Goal: Task Accomplishment & Management: Manage account settings

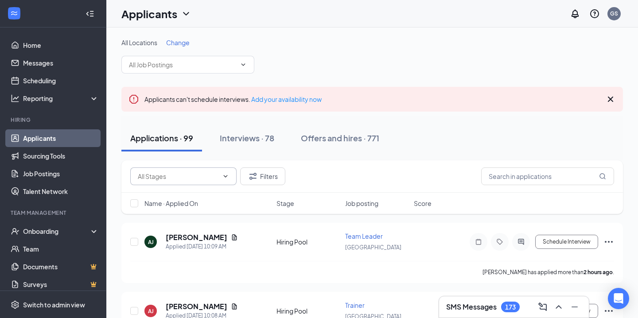
click at [185, 172] on input "text" at bounding box center [178, 176] width 81 height 10
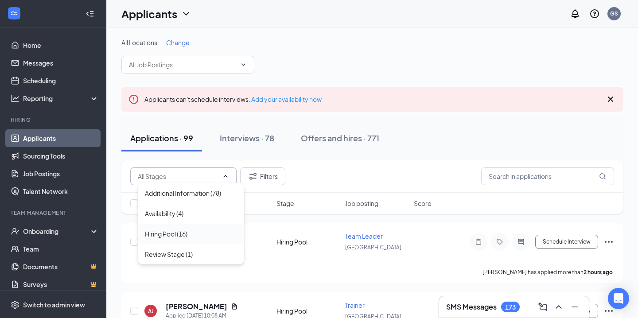
click at [174, 234] on div "Hiring Pool (16)" at bounding box center [166, 234] width 43 height 10
type input "Hiring Pool (16)"
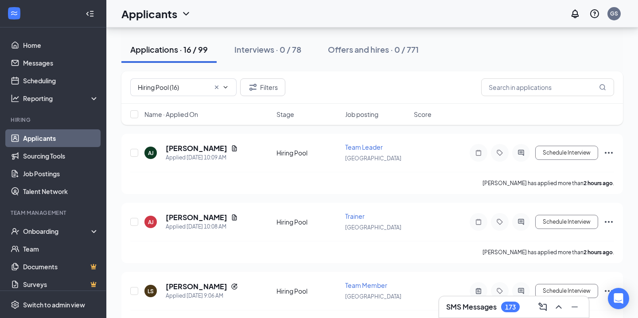
scroll to position [132, 0]
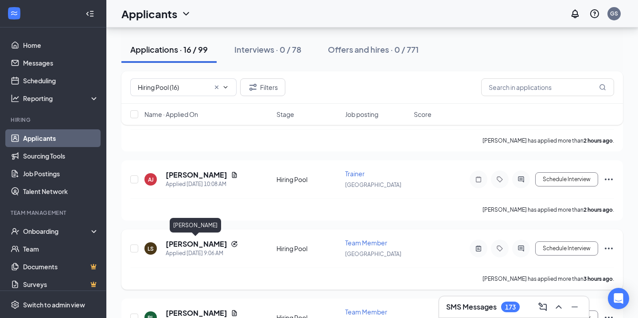
click at [190, 242] on h5 "[PERSON_NAME]" at bounding box center [197, 244] width 62 height 10
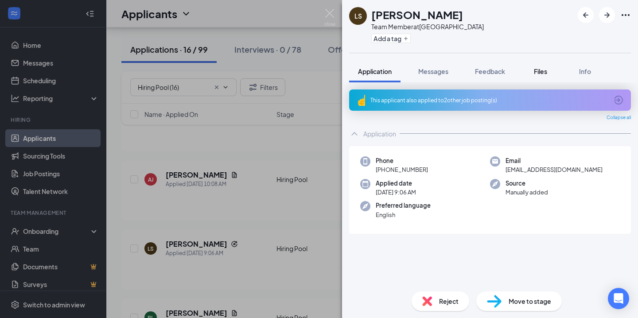
click at [553, 72] on button "Files" at bounding box center [540, 71] width 35 height 22
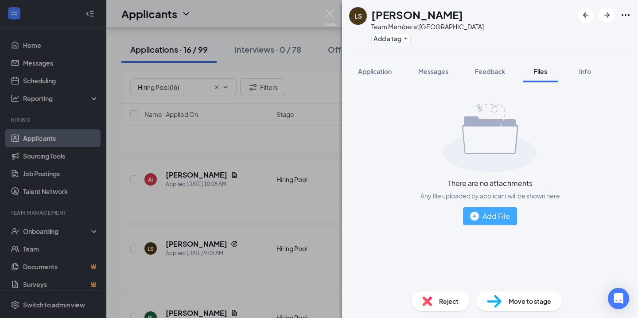
click at [480, 218] on div "Add File" at bounding box center [490, 215] width 40 height 11
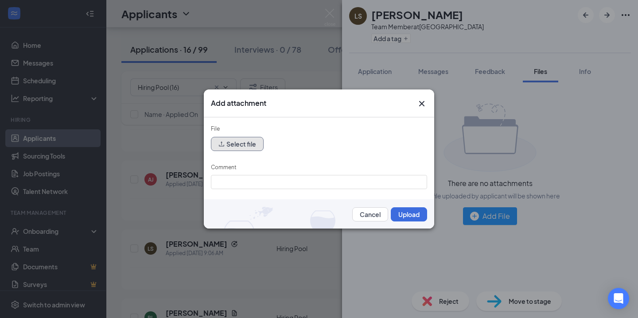
click at [232, 139] on button "Select file" at bounding box center [237, 144] width 53 height 14
click at [249, 151] on button "Select file" at bounding box center [237, 144] width 53 height 14
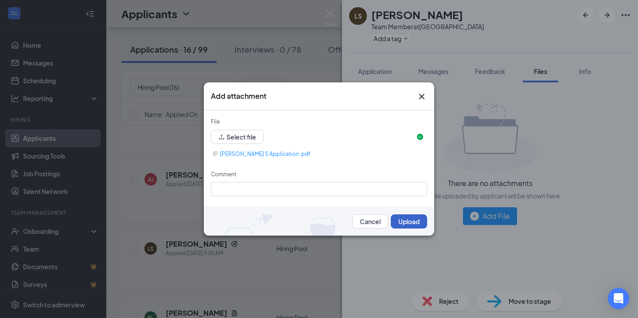
click at [402, 220] on button "Upload" at bounding box center [409, 221] width 36 height 14
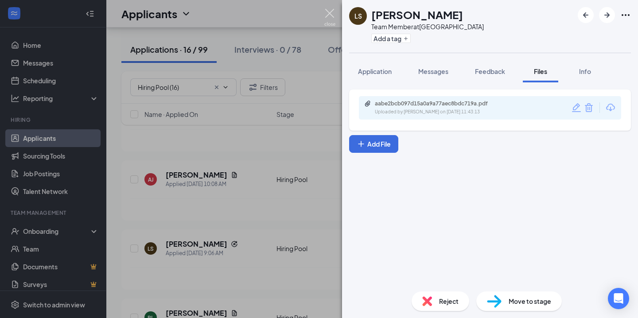
click at [328, 17] on img at bounding box center [329, 17] width 11 height 17
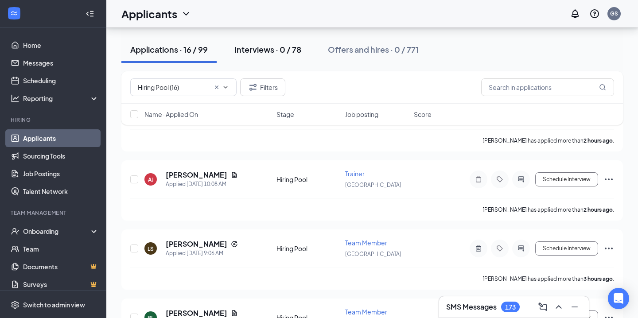
click at [270, 49] on div "Interviews · 0 / 78" at bounding box center [267, 49] width 67 height 11
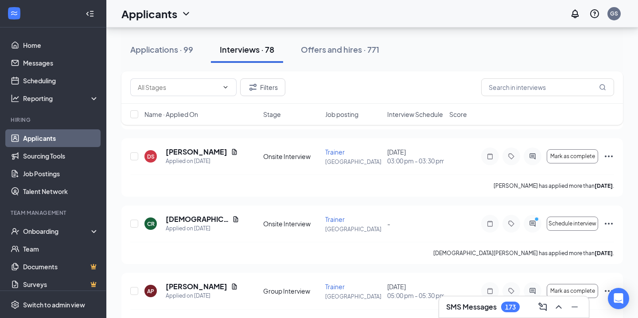
scroll to position [1181, 0]
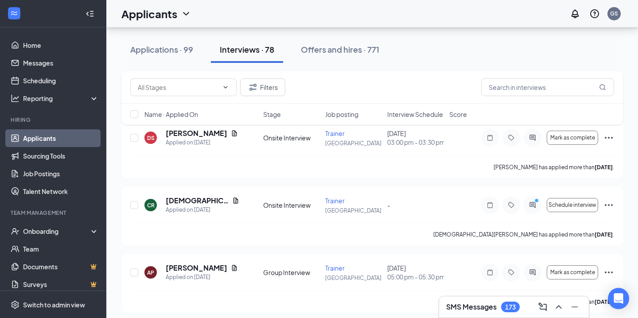
click at [575, 54] on div "Applications · 99 Interviews · 78 Offers and hires · 771" at bounding box center [371, 49] width 501 height 27
click at [541, 91] on input "text" at bounding box center [547, 87] width 133 height 18
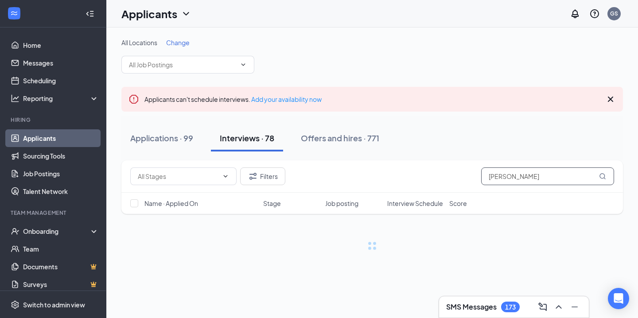
type input "[PERSON_NAME]"
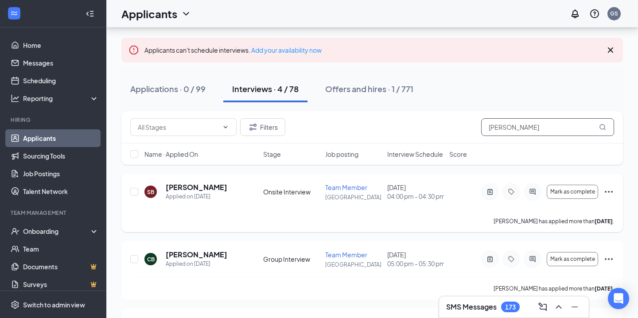
scroll to position [47, 0]
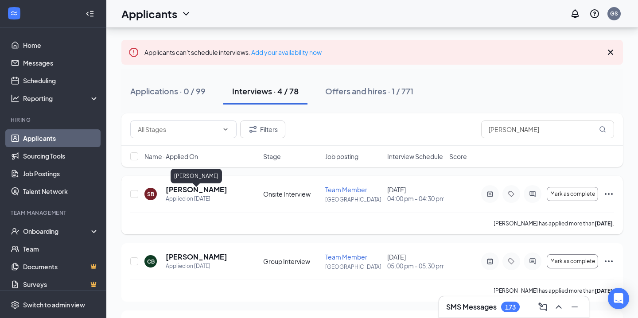
click at [218, 192] on h5 "[PERSON_NAME]" at bounding box center [197, 190] width 62 height 10
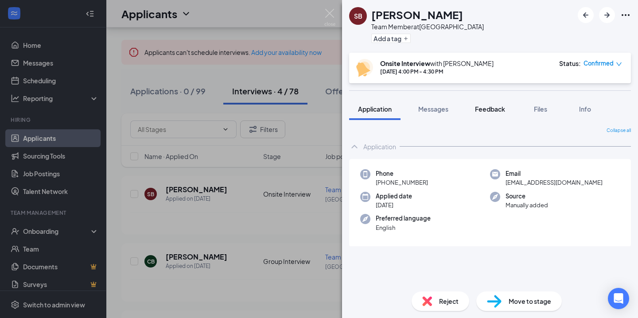
click at [500, 108] on span "Feedback" at bounding box center [490, 109] width 30 height 8
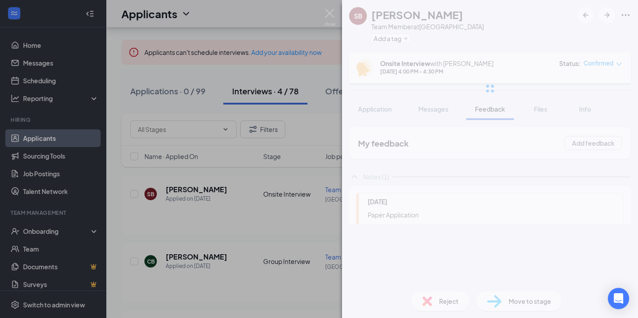
click at [531, 109] on div at bounding box center [490, 88] width 296 height 177
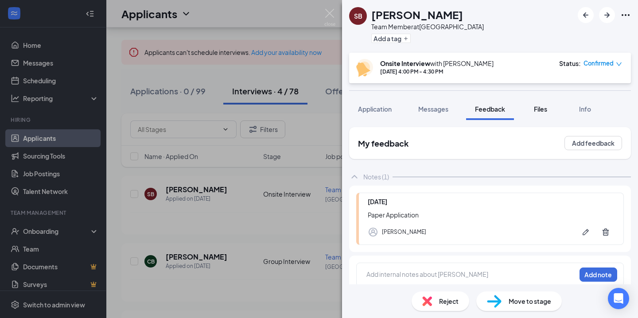
click at [544, 109] on span "Files" at bounding box center [540, 109] width 13 height 8
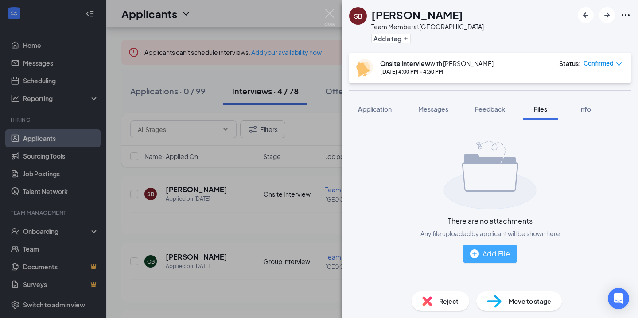
click at [505, 247] on button "Add File" at bounding box center [490, 254] width 54 height 18
click at [484, 257] on div "Add File" at bounding box center [490, 253] width 40 height 11
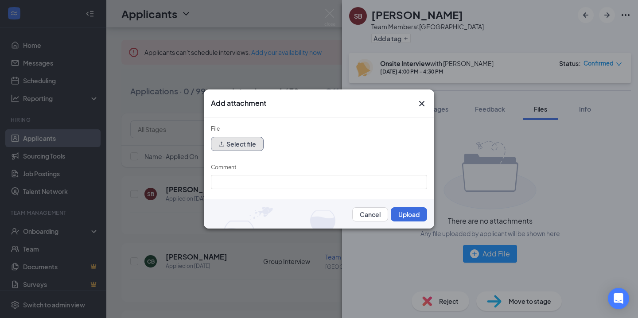
click at [246, 142] on button "Select file" at bounding box center [237, 144] width 53 height 14
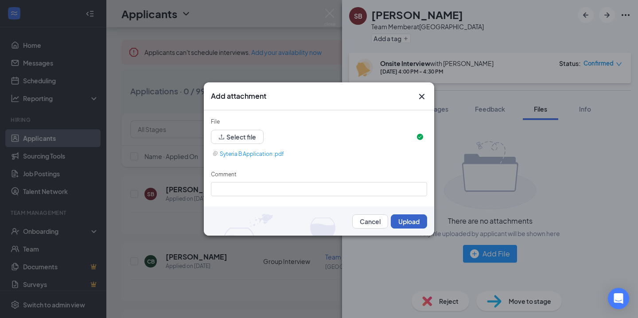
click at [404, 218] on button "Upload" at bounding box center [409, 221] width 36 height 14
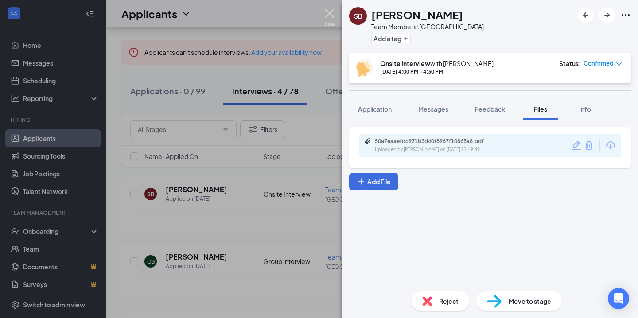
click at [329, 16] on img at bounding box center [329, 17] width 11 height 17
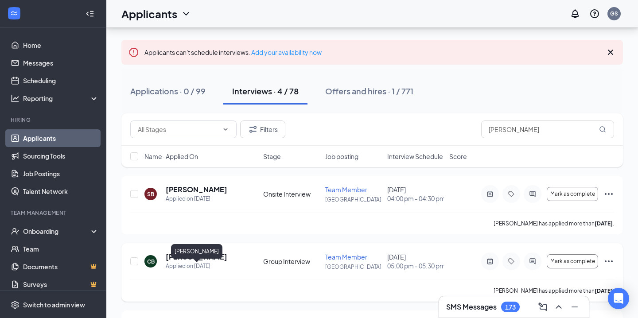
click at [199, 262] on h5 "[PERSON_NAME]" at bounding box center [197, 257] width 62 height 10
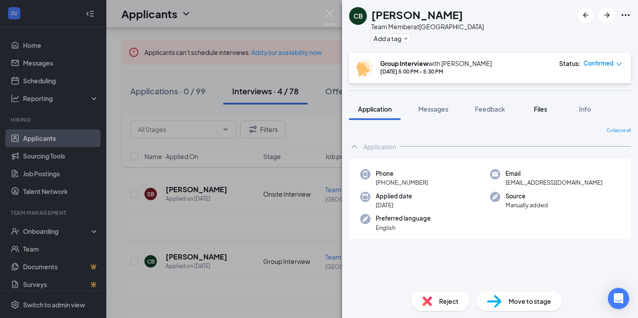
click at [537, 105] on span "Files" at bounding box center [540, 109] width 13 height 8
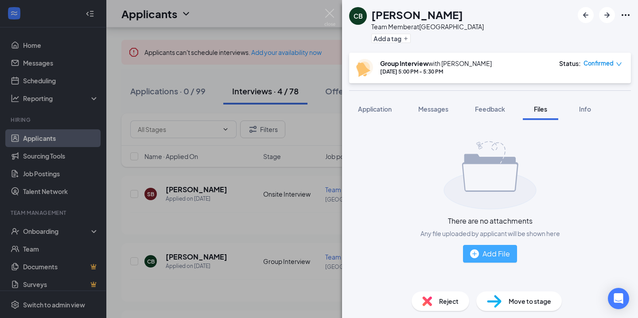
click at [495, 251] on div "Add File" at bounding box center [490, 253] width 40 height 11
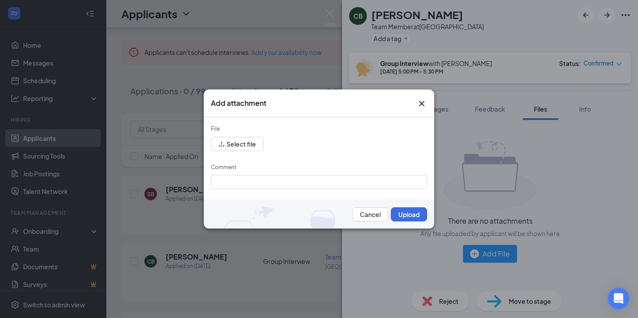
click at [247, 153] on form "File Select file Comment Cancel Upload" at bounding box center [319, 172] width 216 height 97
click at [248, 148] on button "Select file" at bounding box center [237, 144] width 53 height 14
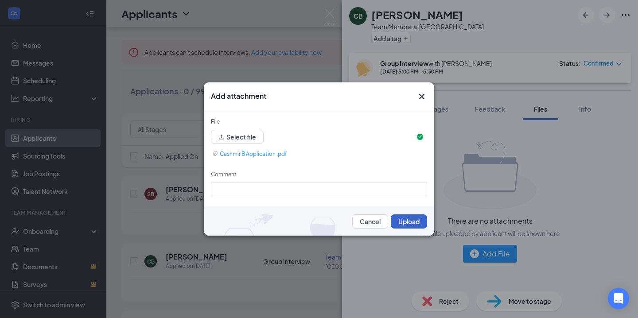
click at [408, 223] on button "Upload" at bounding box center [409, 221] width 36 height 14
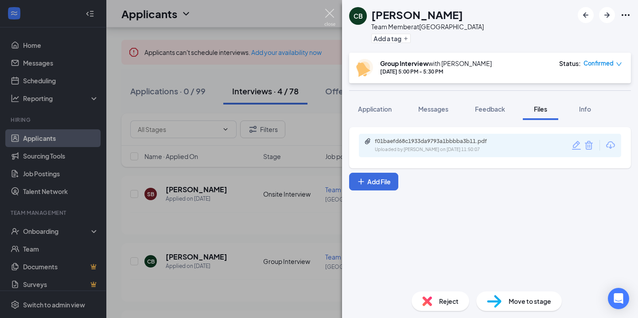
click at [330, 6] on div "CB Cashmir Brownlee Team Member at Summerville Add a tag Group Interview with M…" at bounding box center [319, 159] width 638 height 318
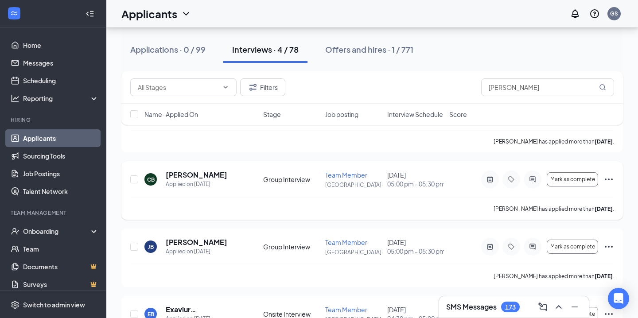
scroll to position [129, 0]
click at [195, 247] on h5 "[PERSON_NAME]" at bounding box center [197, 242] width 62 height 10
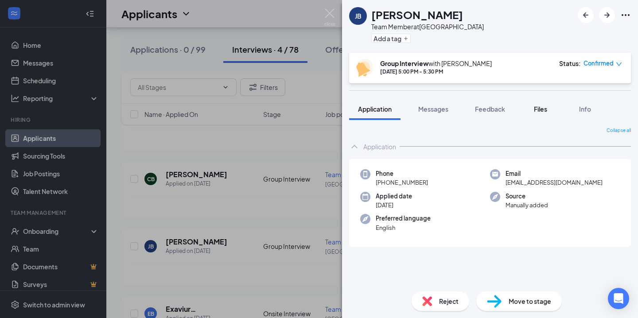
click at [534, 110] on div "Files" at bounding box center [541, 109] width 18 height 9
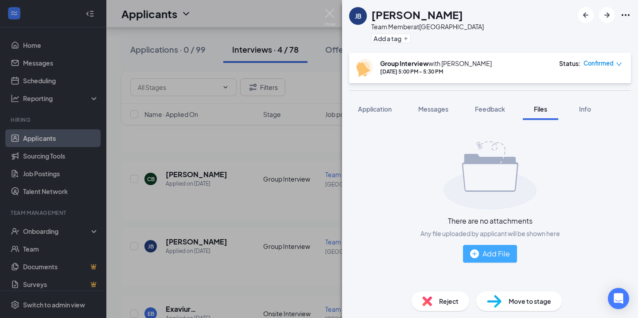
click at [490, 258] on div "Add File" at bounding box center [490, 253] width 40 height 11
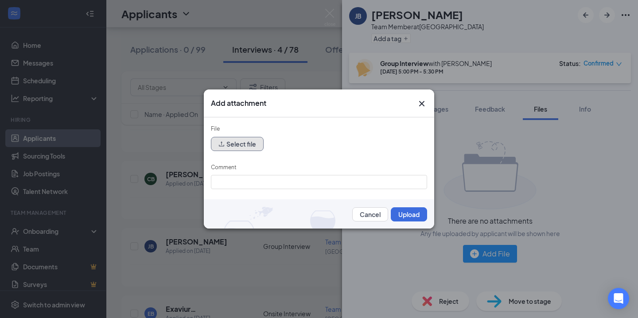
click at [238, 139] on button "Select file" at bounding box center [237, 144] width 53 height 14
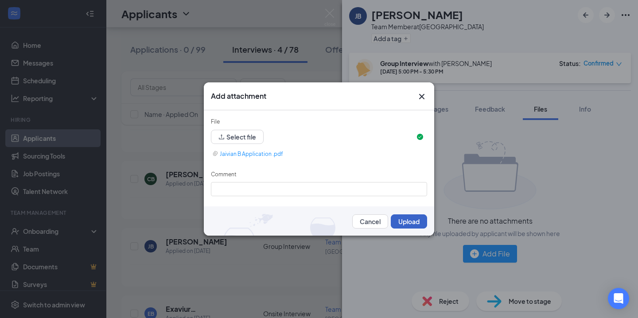
click at [420, 220] on button "Upload" at bounding box center [409, 221] width 36 height 14
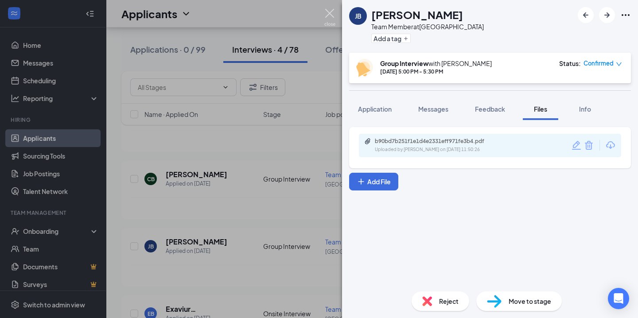
click at [331, 18] on img at bounding box center [329, 17] width 11 height 17
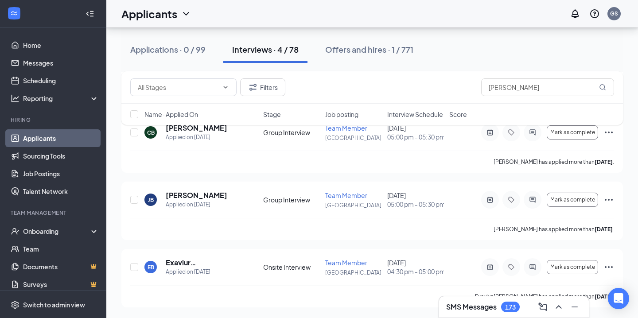
scroll to position [208, 0]
click at [195, 262] on h5 "Exaviur [PERSON_NAME]" at bounding box center [203, 263] width 74 height 10
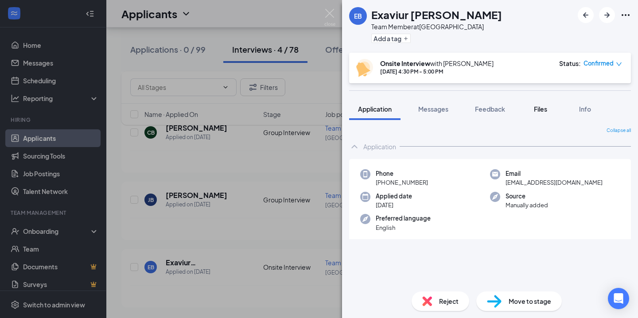
click at [538, 113] on span "Files" at bounding box center [540, 109] width 13 height 8
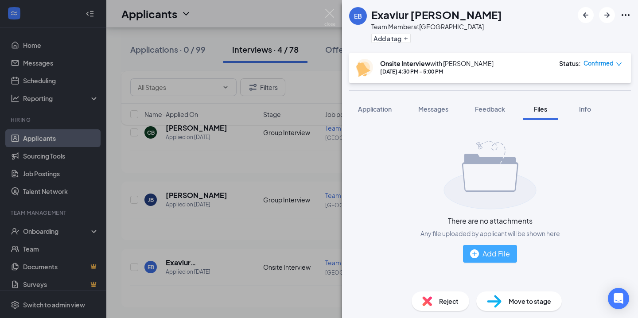
click at [497, 260] on button "Add File" at bounding box center [490, 254] width 54 height 18
click at [497, 254] on div "Add File" at bounding box center [490, 253] width 40 height 11
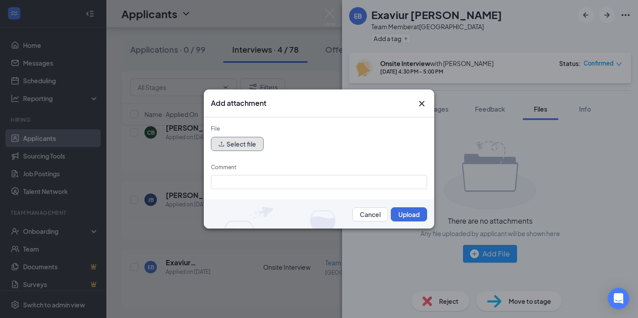
click at [240, 149] on button "Select file" at bounding box center [237, 144] width 53 height 14
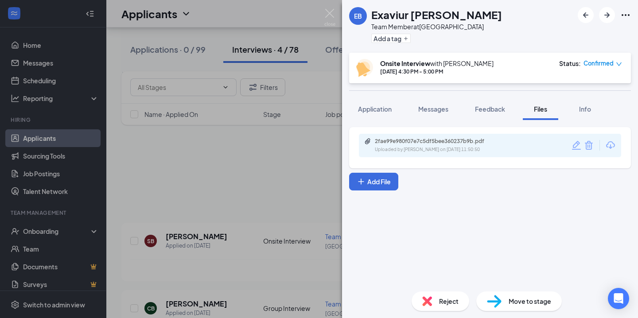
scroll to position [208, 0]
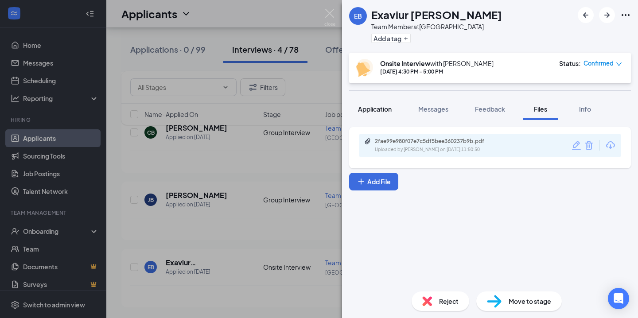
click at [373, 111] on span "Application" at bounding box center [375, 109] width 34 height 8
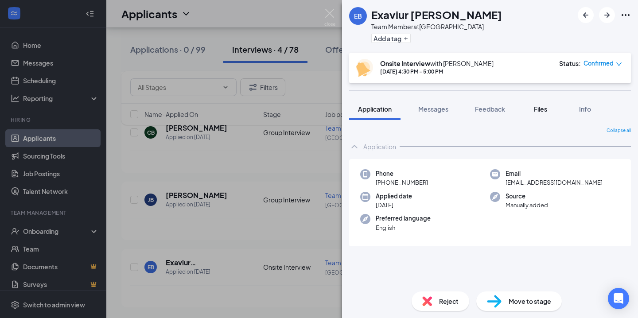
click at [537, 113] on div "Files" at bounding box center [541, 109] width 18 height 9
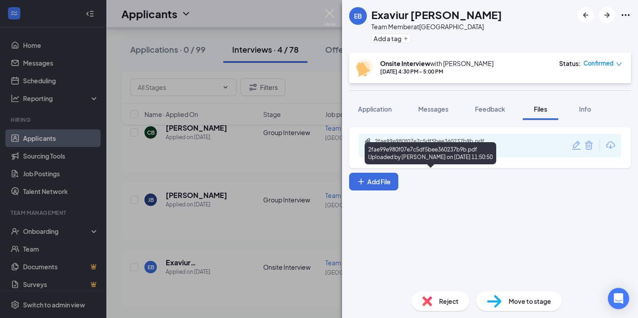
click at [433, 145] on div "2fae99e980f07e7c5df5bee360237b9b.pdf Uploaded by [PERSON_NAME] on [DATE] 11:50:…" at bounding box center [436, 146] width 144 height 16
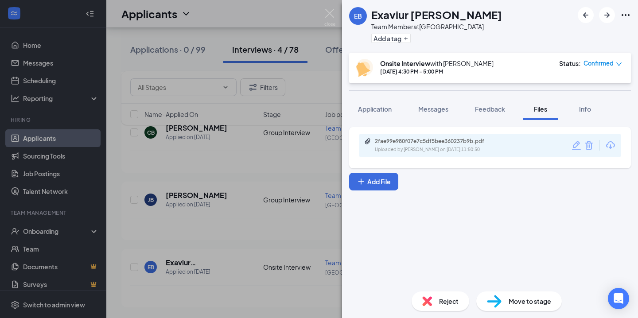
click at [332, 14] on img at bounding box center [329, 17] width 11 height 17
